Goal: Task Accomplishment & Management: Manage account settings

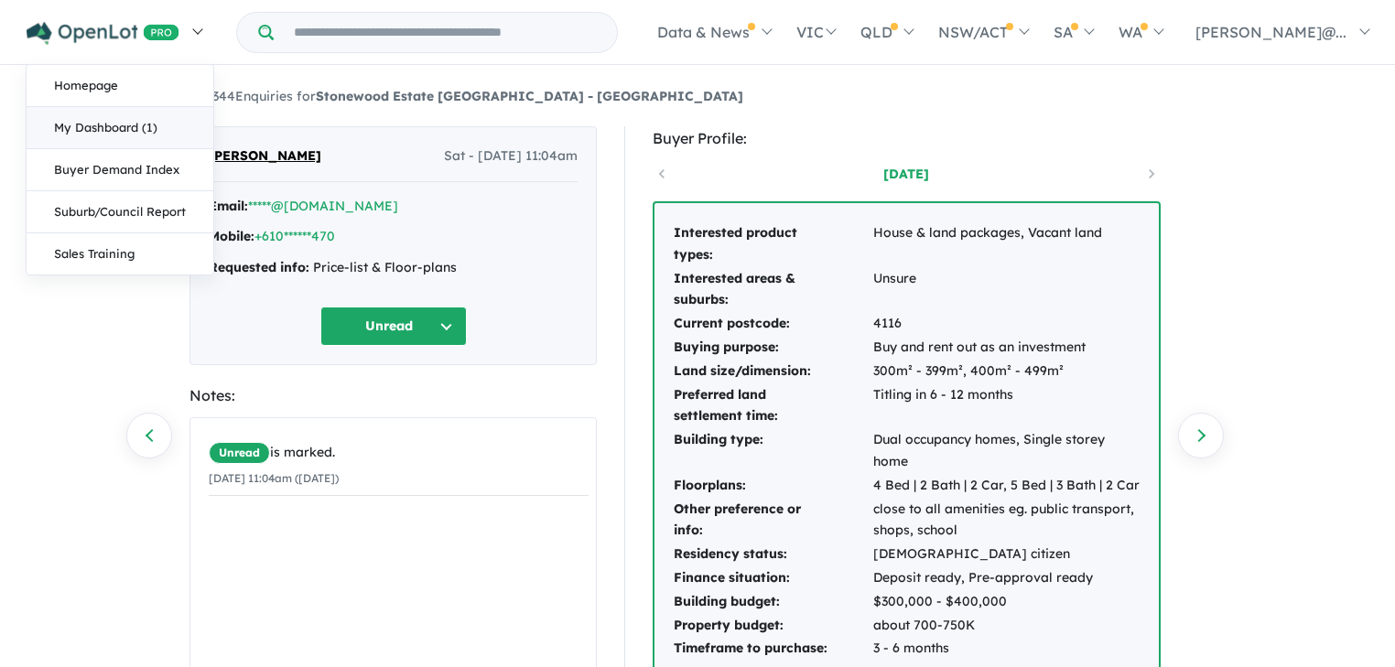
click at [95, 117] on link "My Dashboard (1)" at bounding box center [120, 128] width 187 height 42
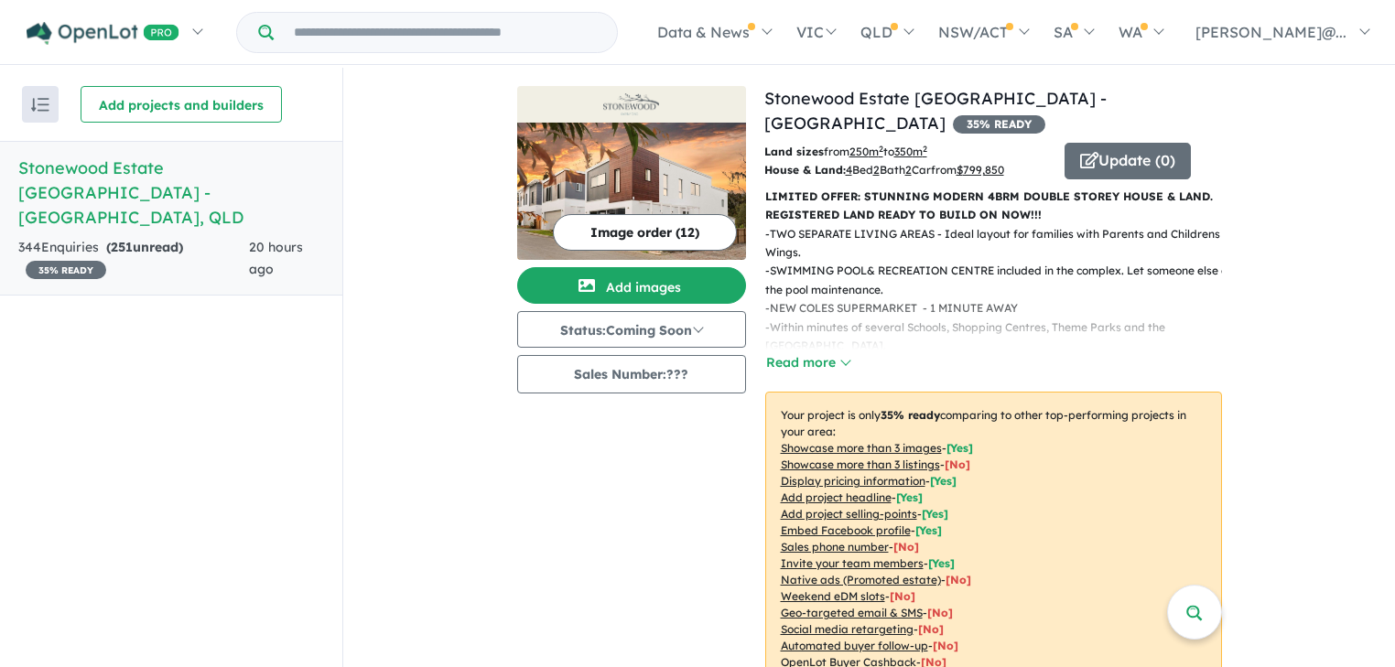
click at [176, 205] on link "Stonewood Estate Gold Coast - Oxenford , QLD 344 Enquir ies ( 251 unread) 35 % …" at bounding box center [171, 218] width 342 height 155
click at [178, 183] on h5 "Stonewood Estate Gold Coast - Oxenford , QLD" at bounding box center [171, 193] width 306 height 74
click at [65, 237] on div "344 Enquir ies ( 251 unread) 35 % READY" at bounding box center [133, 259] width 231 height 44
click at [133, 239] on span "251" at bounding box center [122, 247] width 22 height 16
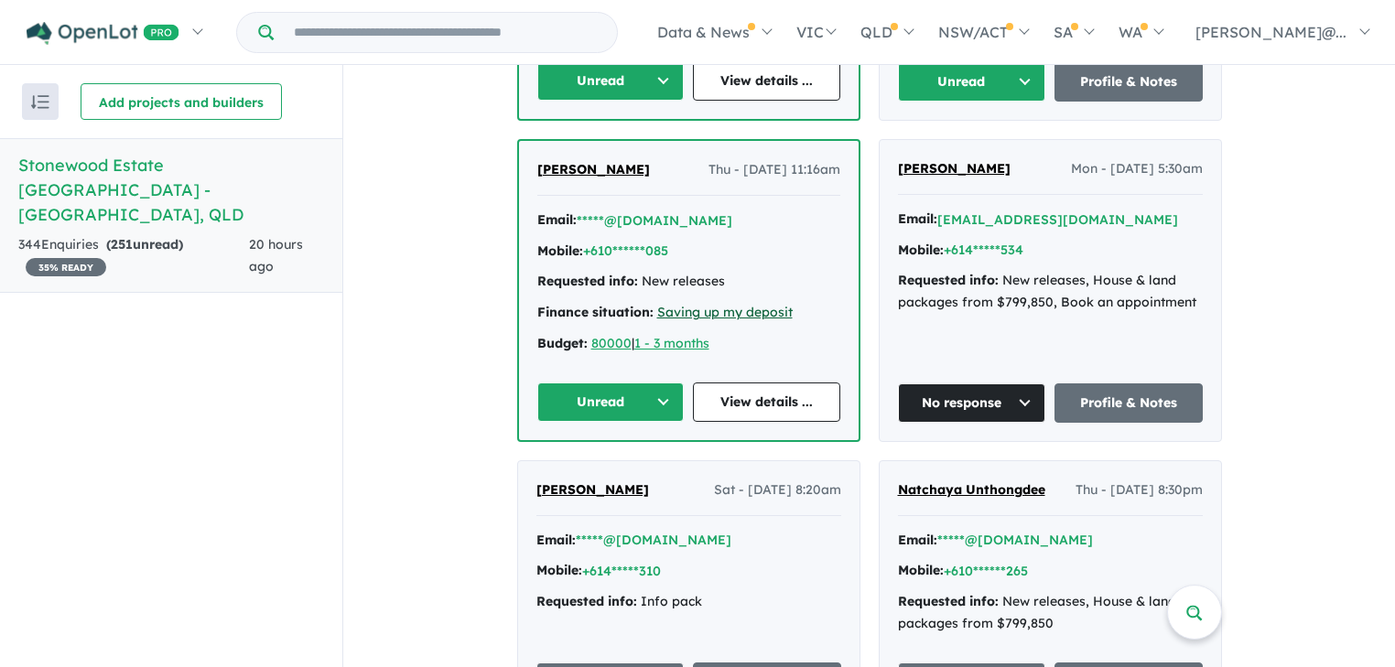
scroll to position [1106, 0]
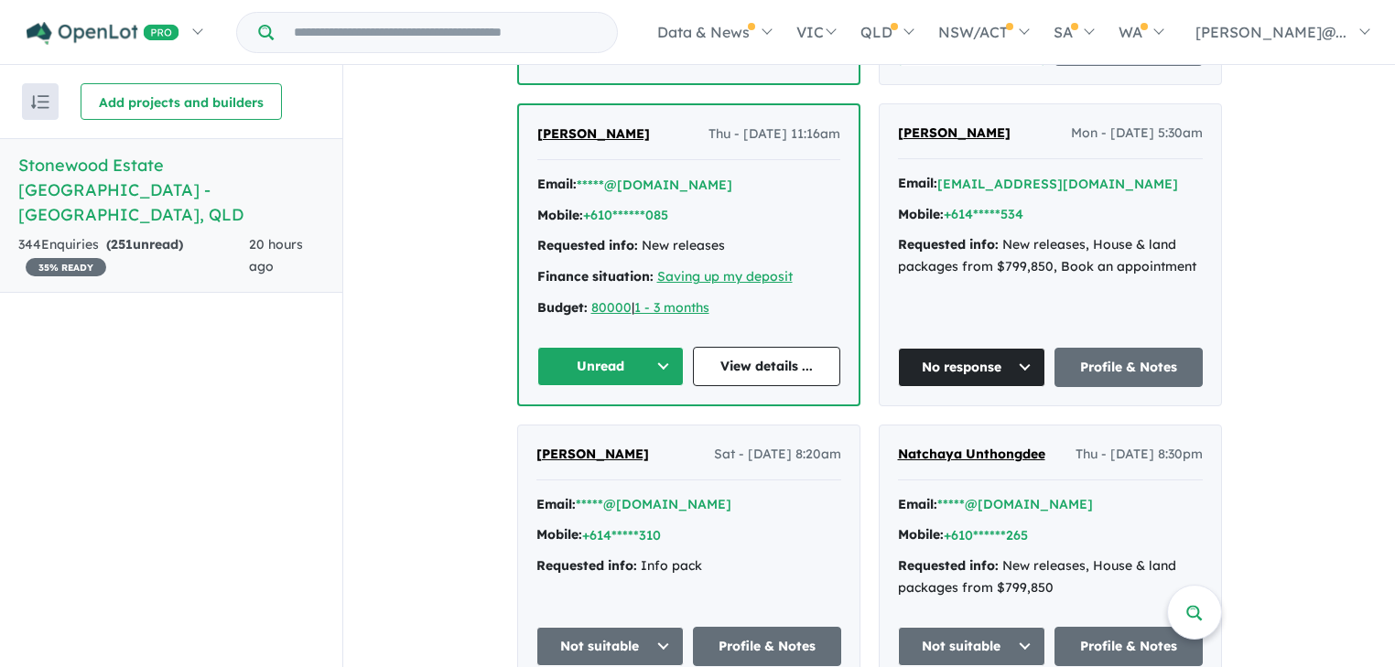
drag, startPoint x: 635, startPoint y: 81, endPoint x: 535, endPoint y: 82, distance: 99.8
click at [537, 124] on div "Hira Maharjan Thu - 21/08/2025, 11:16am" at bounding box center [688, 142] width 303 height 37
copy span "Hira Maharjan"
click at [663, 347] on button "Unread" at bounding box center [610, 366] width 147 height 39
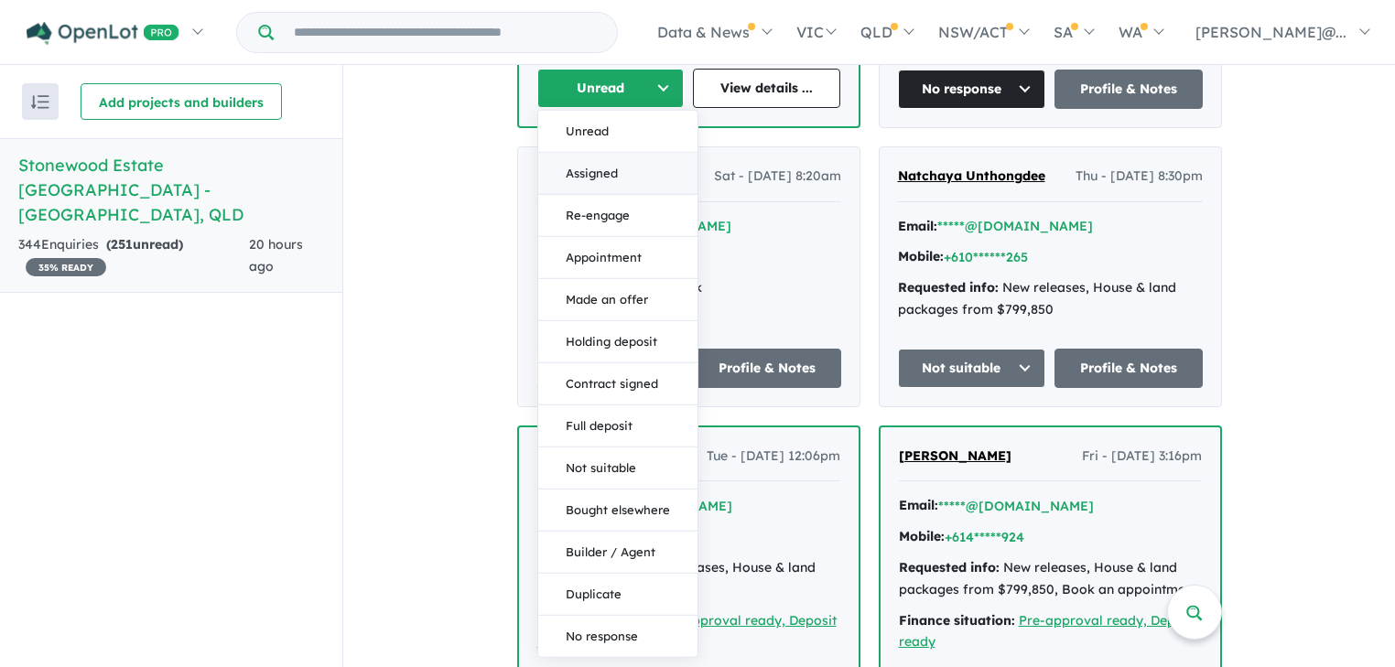
scroll to position [1399, 0]
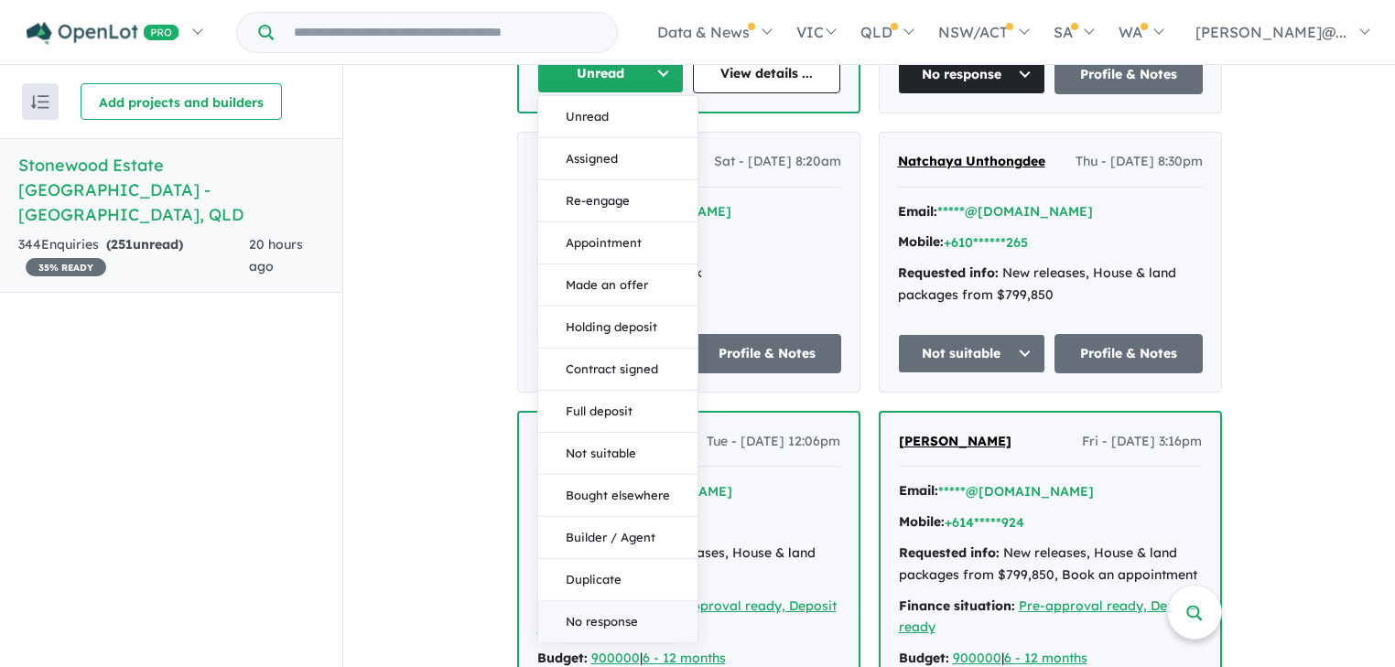
click at [597, 602] on button "No response" at bounding box center [617, 622] width 159 height 41
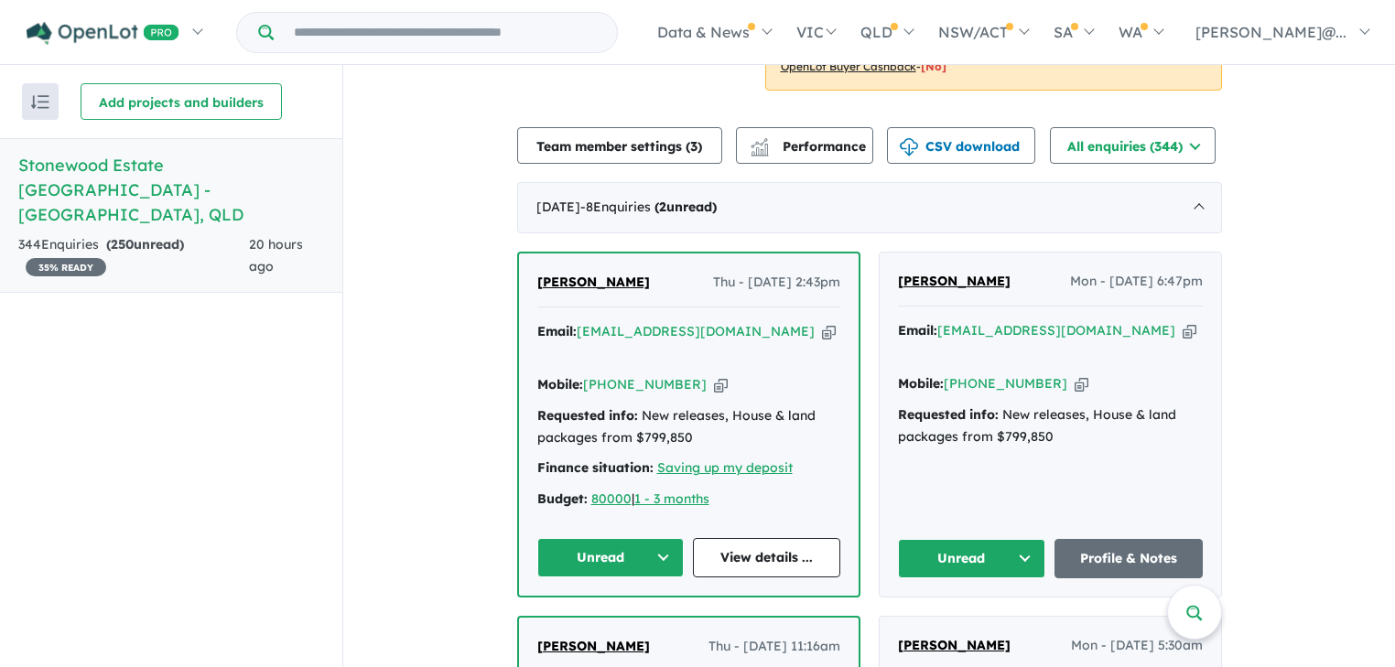
scroll to position [886, 0]
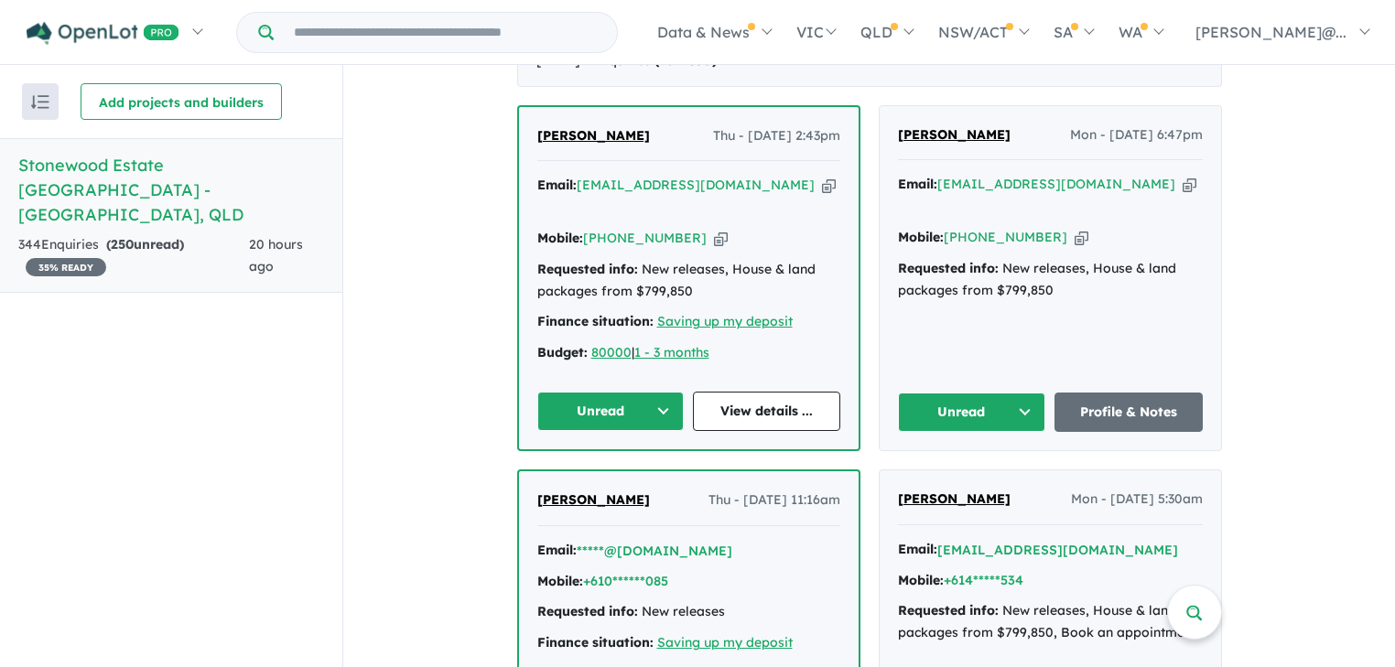
scroll to position [740, 0]
click at [668, 392] on button "Unread" at bounding box center [610, 411] width 147 height 39
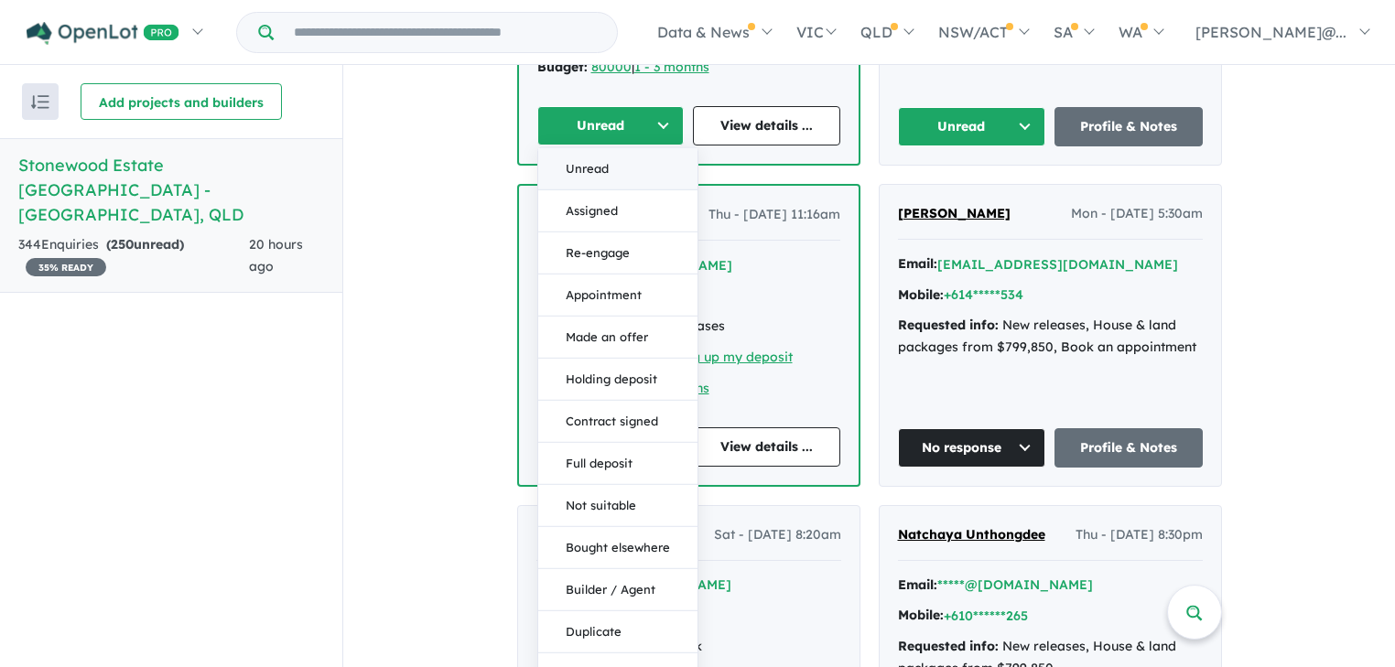
scroll to position [1033, 0]
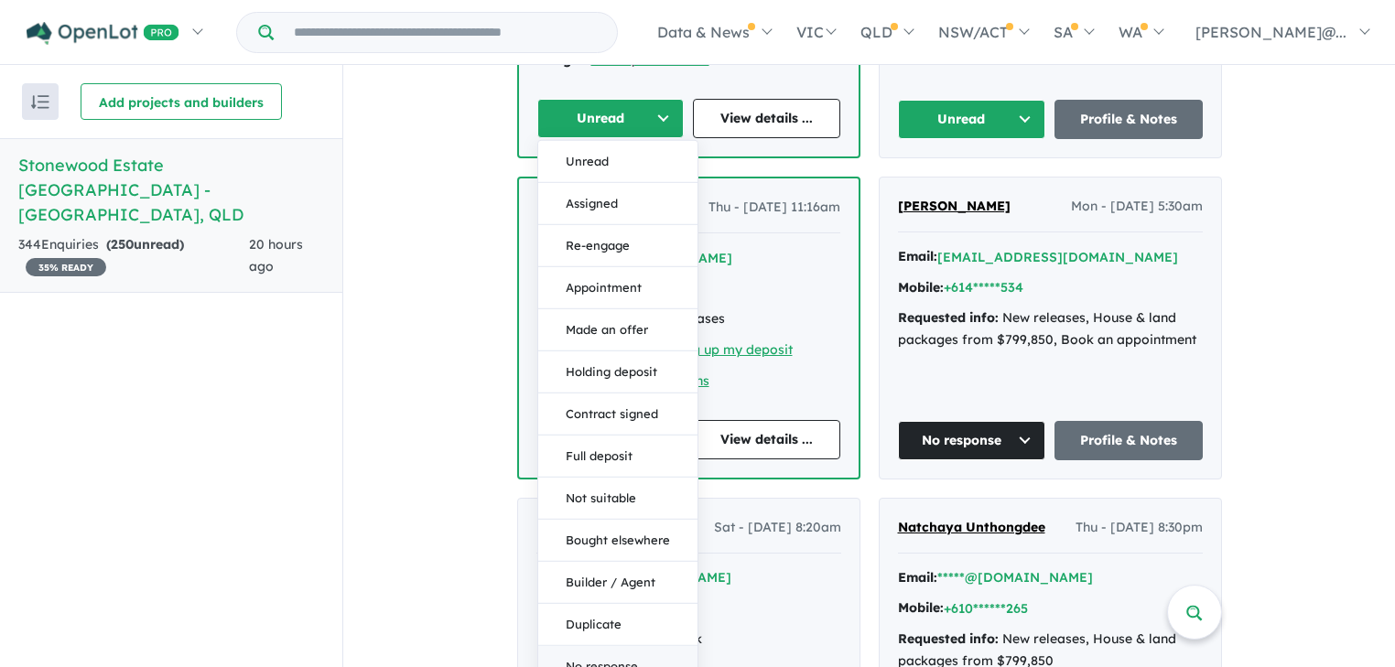
click at [612, 646] on button "No response" at bounding box center [617, 666] width 159 height 41
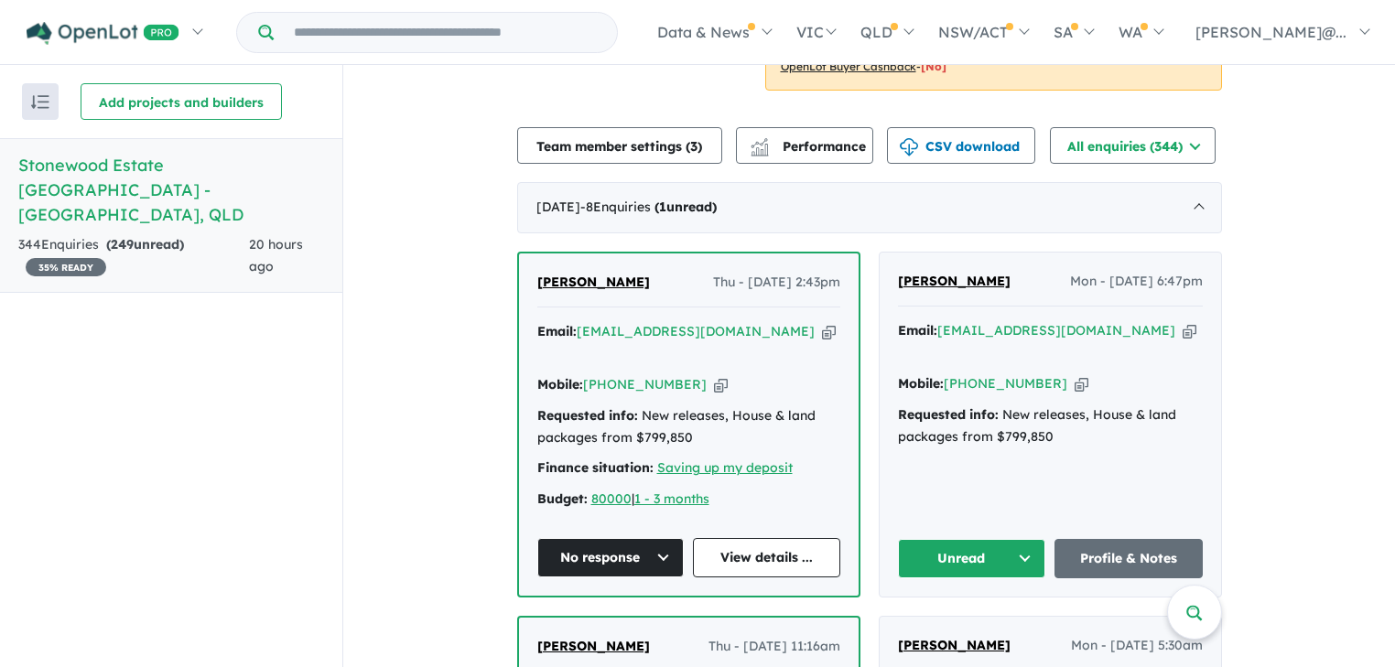
scroll to position [667, 0]
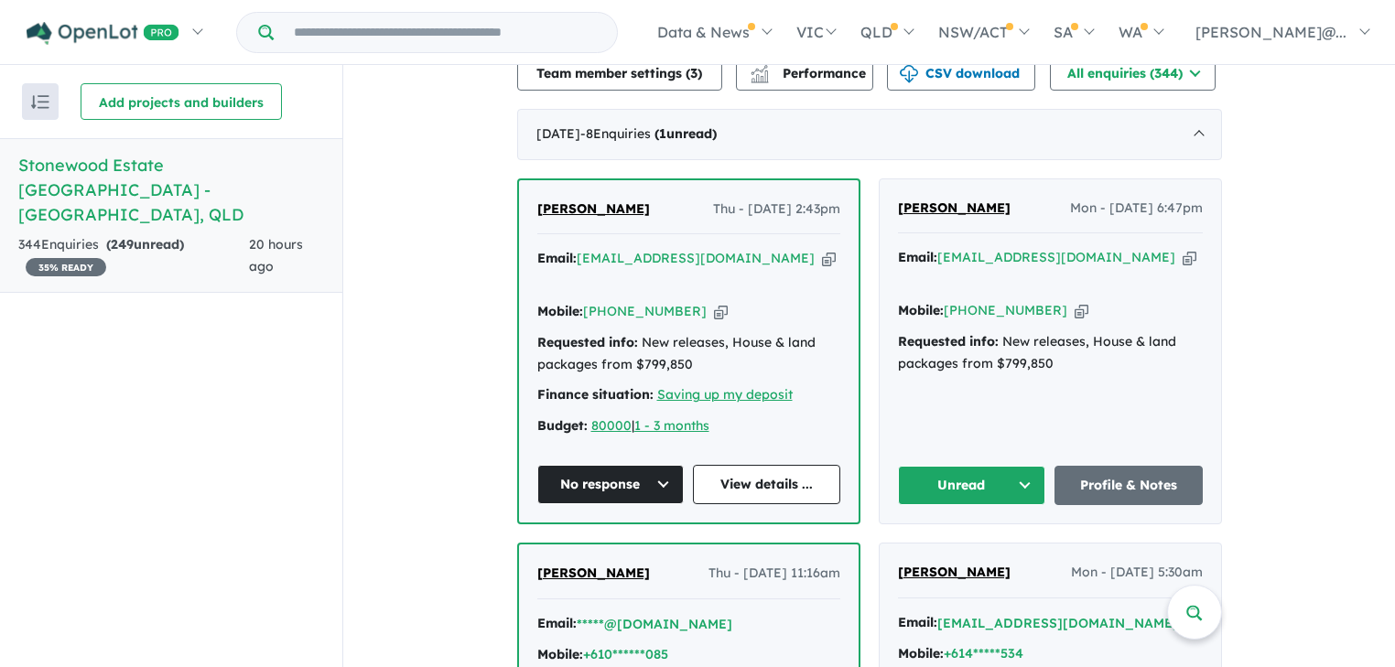
click at [1183, 248] on icon "button" at bounding box center [1190, 257] width 14 height 19
click at [1075, 301] on icon "button" at bounding box center [1082, 310] width 14 height 19
